Goal: Check status

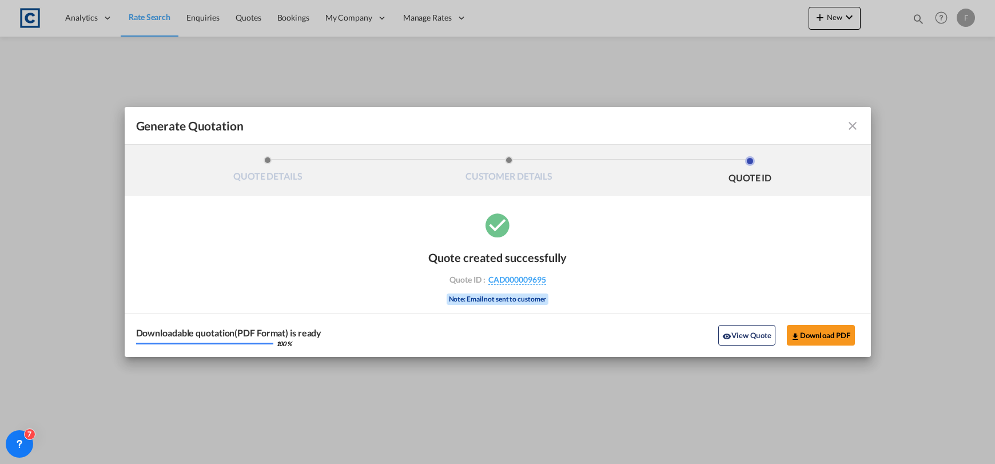
click at [853, 120] on md-icon "icon-close fg-AAA8AD cursor m-0" at bounding box center [853, 126] width 14 height 14
click at [851, 122] on div "Generate Quotation QUOTE DETAILS CUSTOMER DETAILS QUOTE ID Start Date Expiry Da…" at bounding box center [497, 231] width 995 height 463
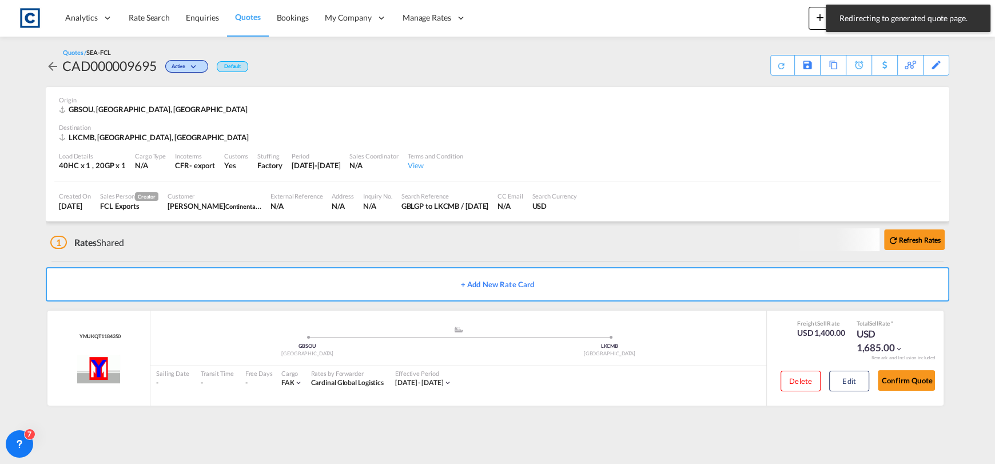
click at [878, 51] on div "Quotes / SEA-FCL CAD000009695 Active Default Save As Template Copy Quote Set Re…" at bounding box center [498, 61] width 904 height 27
click at [762, 37] on div "Quotes / SEA-FCL CAD000009695 Active Default Save As Template Copy Quote Set Re…" at bounding box center [498, 62] width 904 height 50
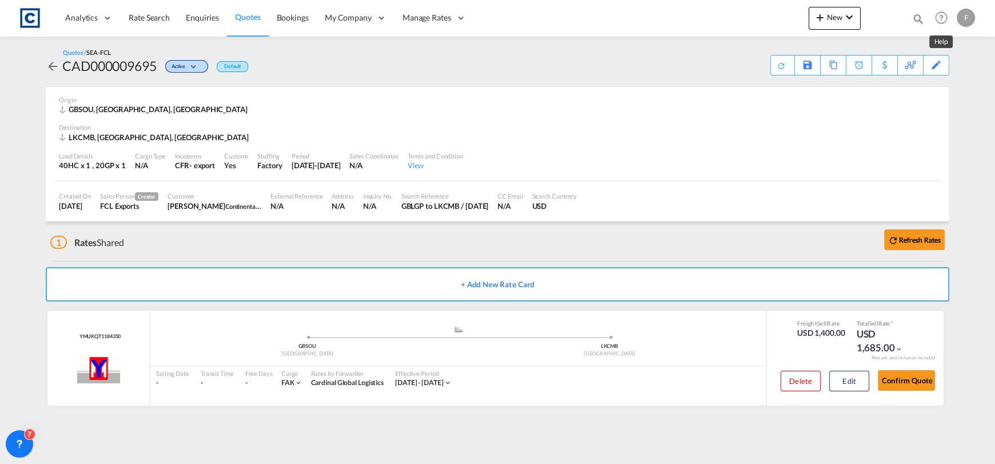
click at [918, 16] on md-icon "icon-magnify" at bounding box center [918, 19] width 13 height 13
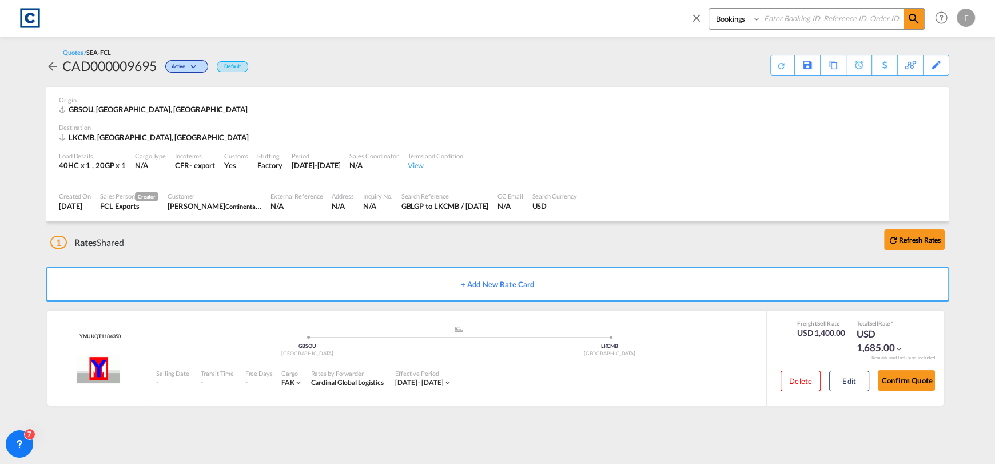
click at [860, 15] on input at bounding box center [832, 19] width 142 height 20
paste input "CAD000009610"
type input "CAD000009610"
click at [738, 23] on select "Bookings Quotes Enquiries" at bounding box center [736, 19] width 54 height 21
select select "Quotes"
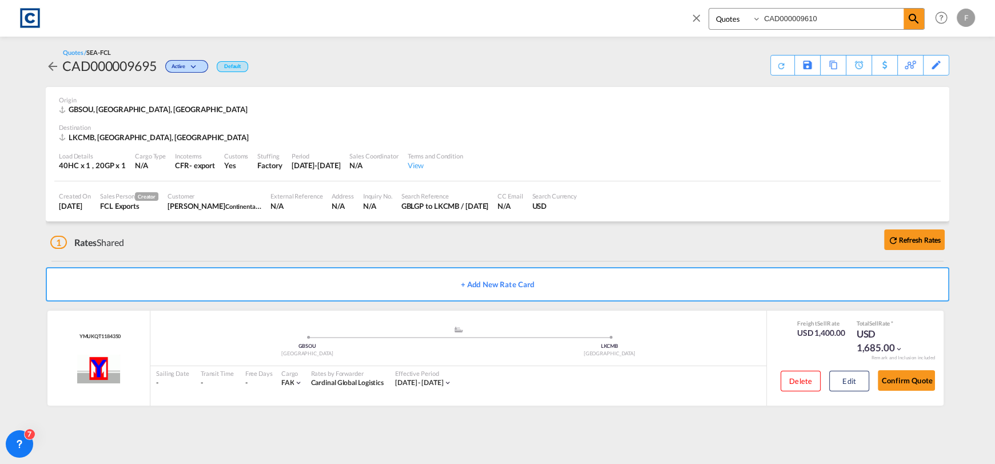
click at [709, 9] on select "Bookings Quotes Enquiries" at bounding box center [736, 19] width 54 height 21
click at [913, 18] on md-icon "icon-magnify" at bounding box center [914, 19] width 14 height 14
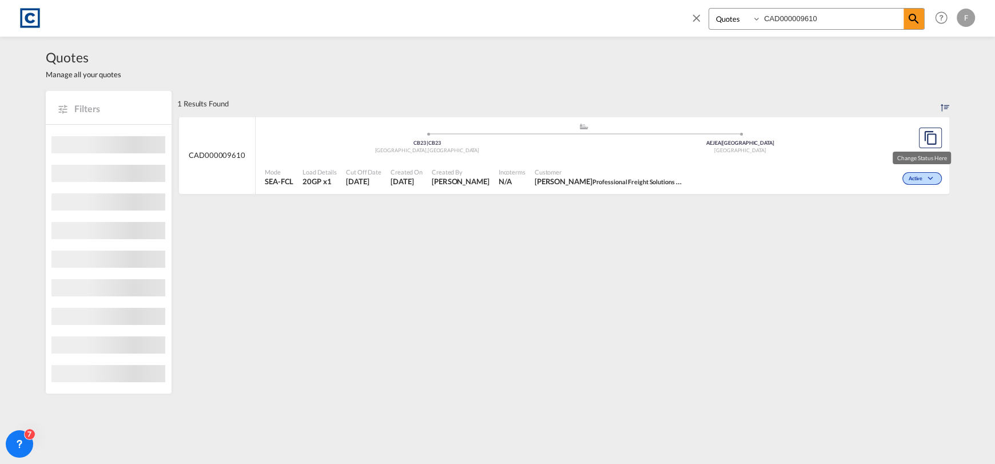
click at [917, 180] on span "Active" at bounding box center [917, 179] width 17 height 8
click at [913, 225] on span "Won" at bounding box center [905, 227] width 29 height 13
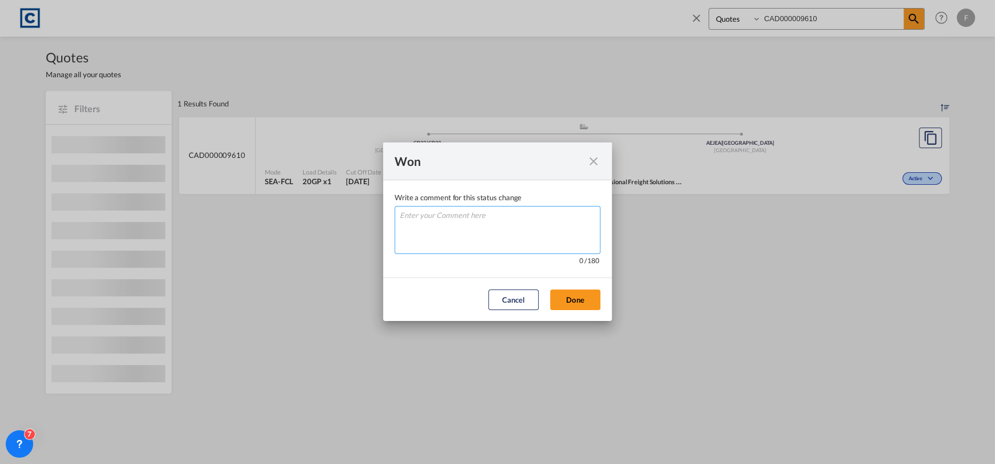
click at [543, 226] on textarea "Write a comment ..." at bounding box center [498, 230] width 206 height 48
type textarea "W"
drag, startPoint x: 581, startPoint y: 292, endPoint x: 961, endPoint y: 216, distance: 387.8
click at [582, 292] on button "Done" at bounding box center [575, 299] width 50 height 21
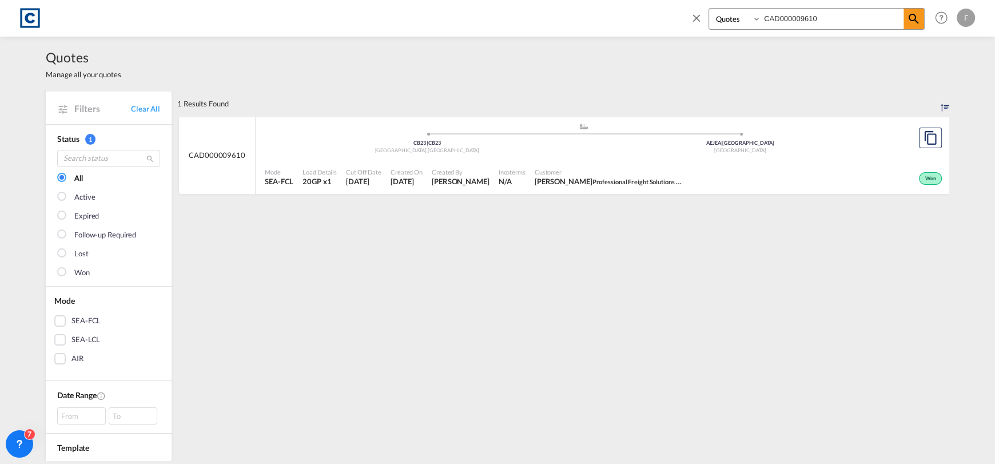
click at [647, 160] on div "Mode SEA-FCL Load Details 20GP x1 Cut Off Date [DATE] Created On [DATE] Created…" at bounding box center [603, 177] width 694 height 35
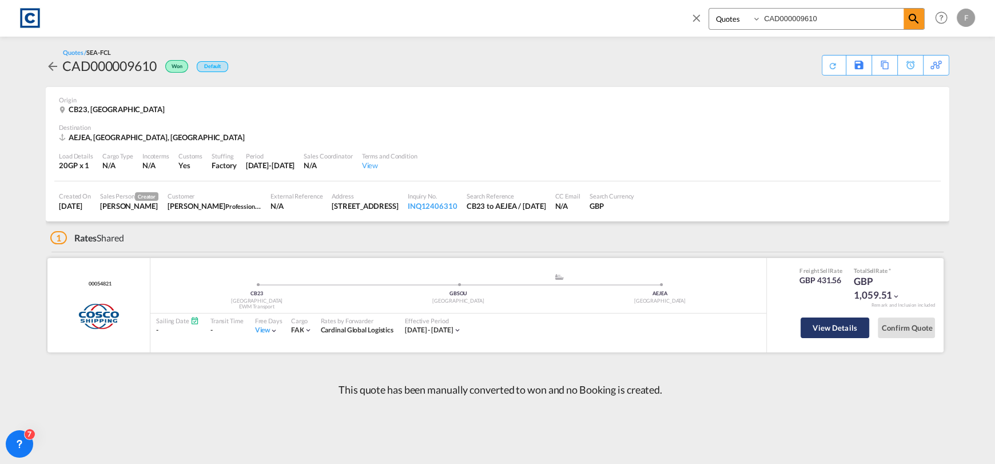
click at [824, 331] on button "View Details" at bounding box center [835, 327] width 69 height 21
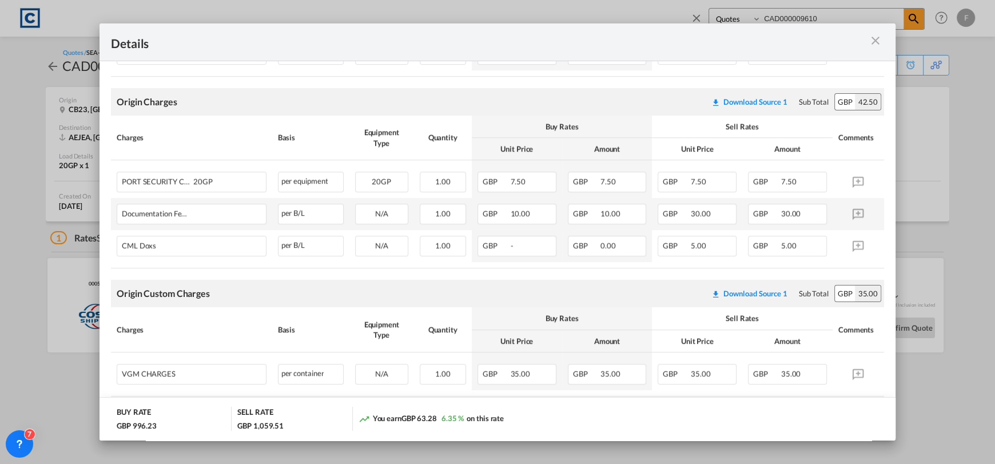
scroll to position [571, 0]
